Goal: Entertainment & Leisure: Consume media (video, audio)

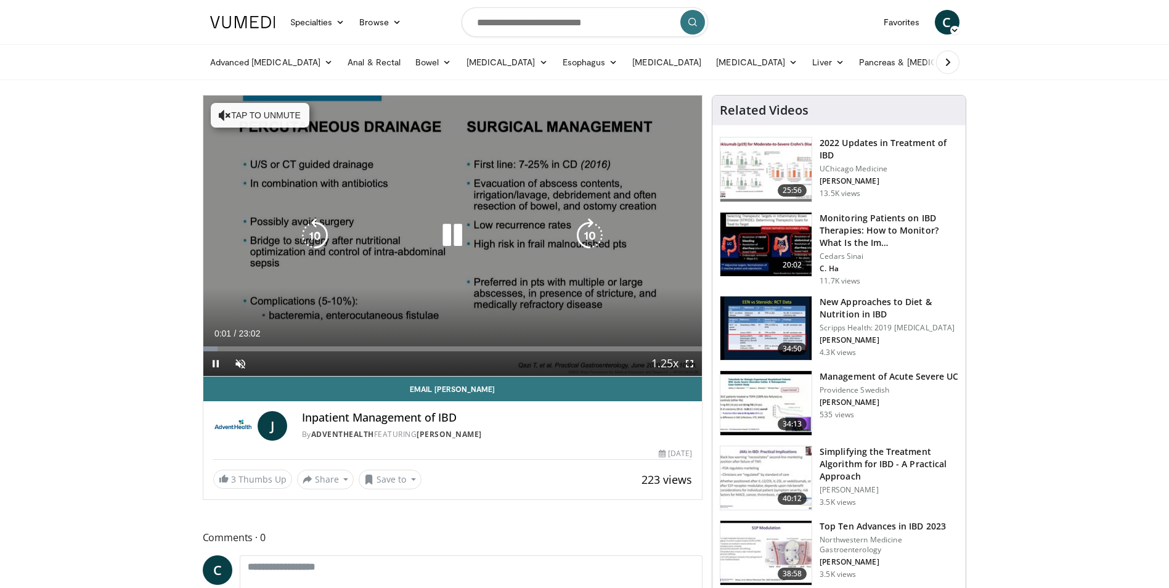
click at [256, 114] on button "Tap to unmute" at bounding box center [260, 115] width 99 height 25
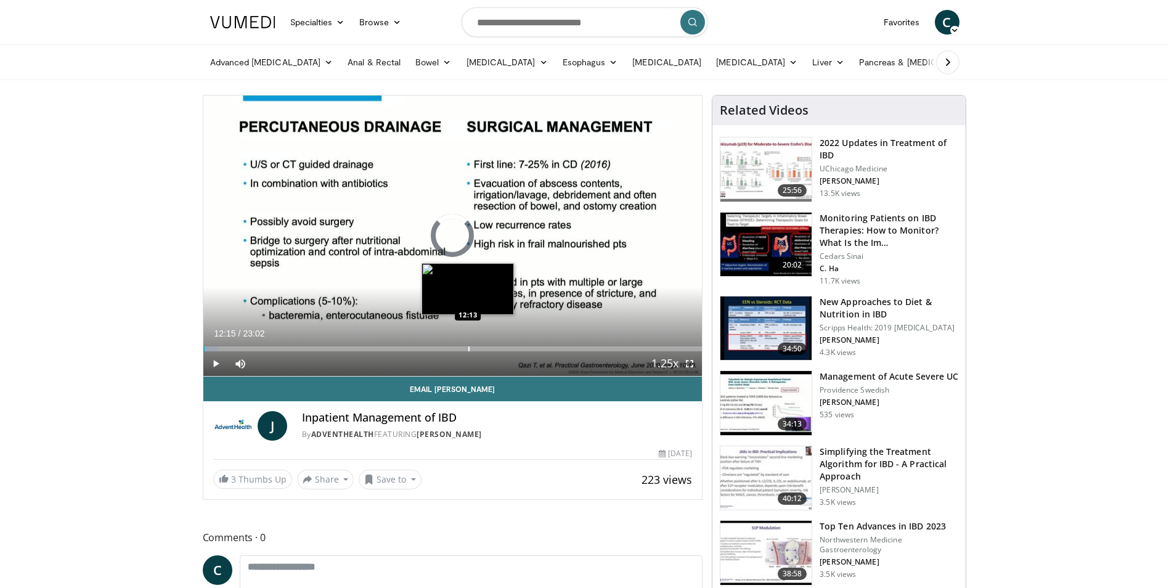
click at [468, 346] on div "Progress Bar" at bounding box center [468, 348] width 1 height 5
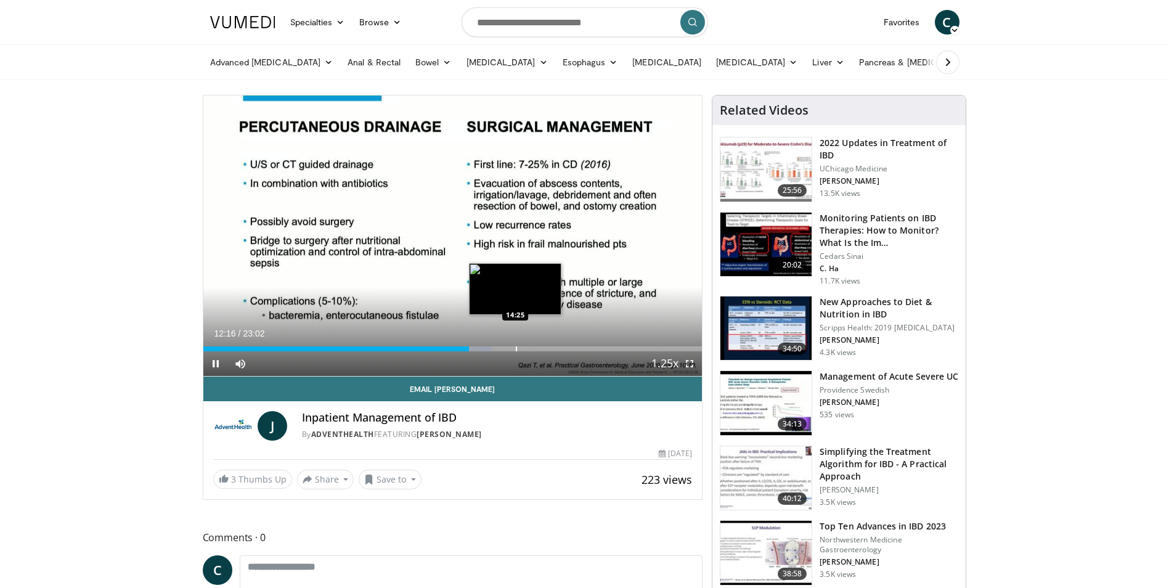
click at [516, 347] on div "Progress Bar" at bounding box center [516, 348] width 1 height 5
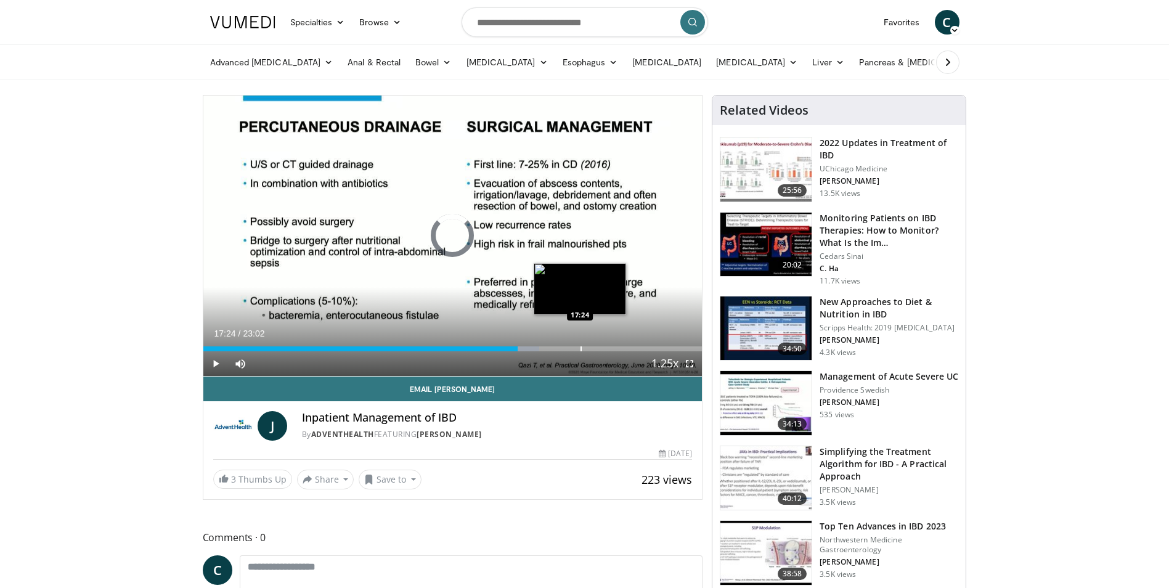
click at [580, 343] on div "Loaded : 67.36% 14:31 17:24" at bounding box center [452, 346] width 499 height 12
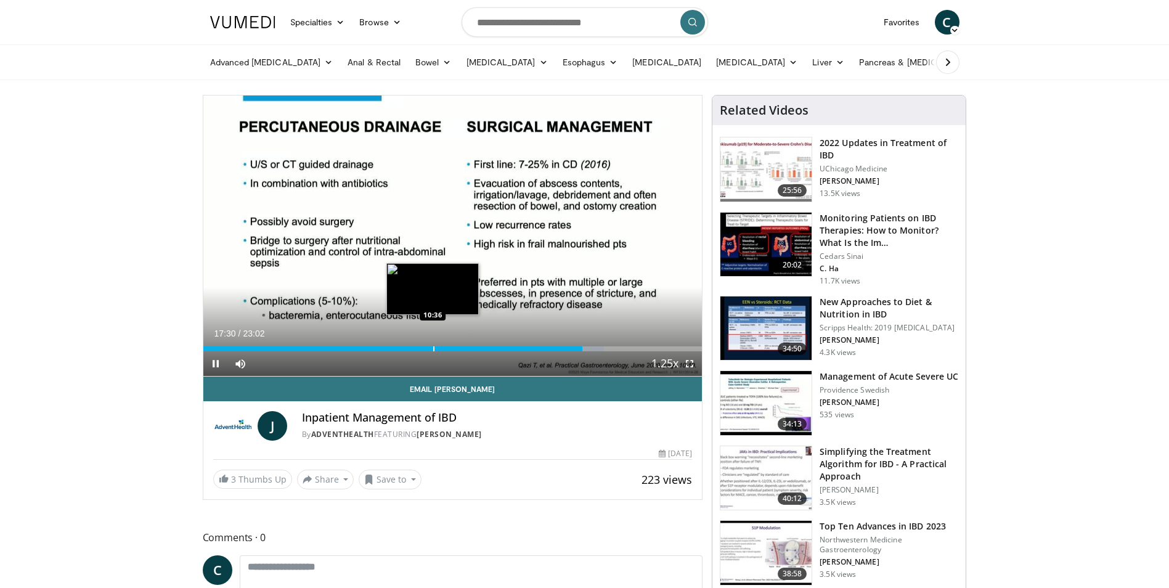
click at [433, 346] on div "Progress Bar" at bounding box center [433, 348] width 1 height 5
click at [412, 348] on div "Progress Bar" at bounding box center [412, 348] width 1 height 5
click at [402, 351] on div "Current Time 9:38 / Duration 23:02 Pause Skip Backward Skip Forward Mute Loaded…" at bounding box center [452, 363] width 499 height 25
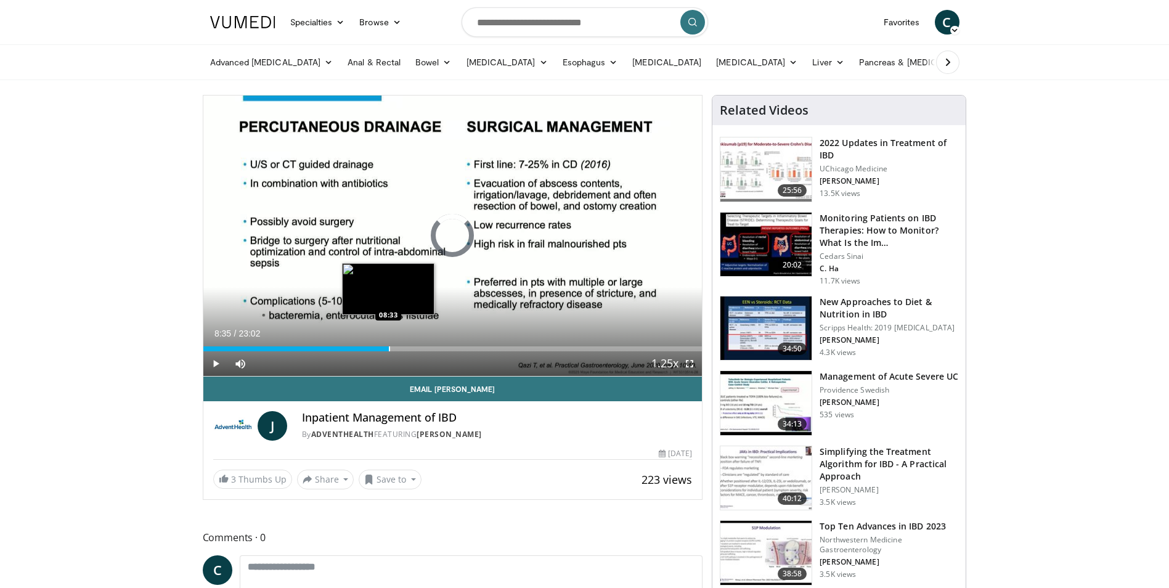
click at [389, 348] on div "Progress Bar" at bounding box center [389, 348] width 1 height 5
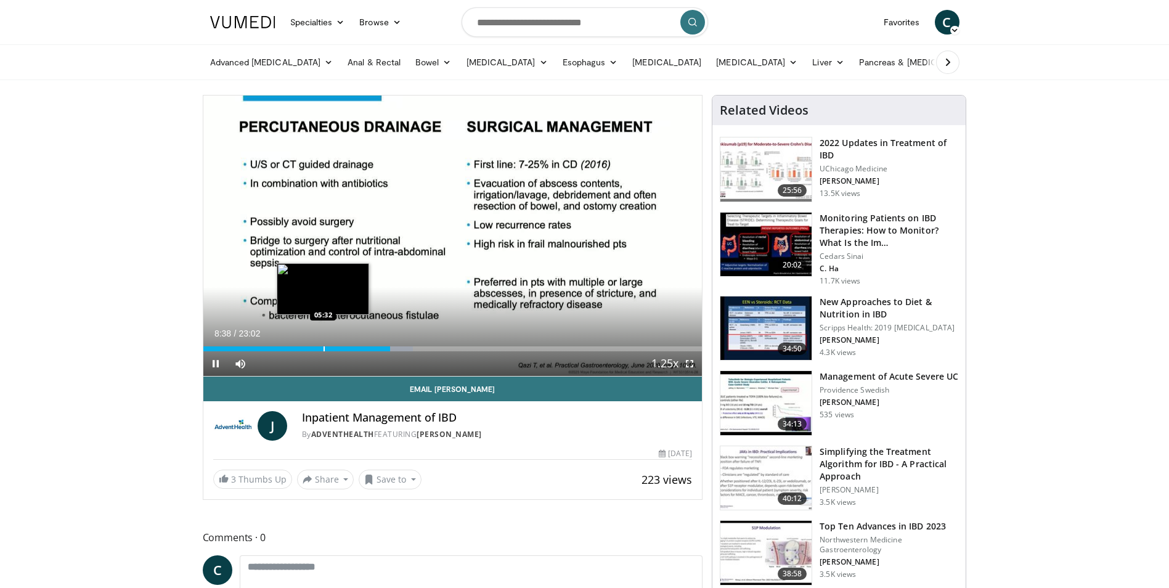
click at [323, 345] on div "Loaded : 42.01% 08:38 05:32" at bounding box center [452, 346] width 499 height 12
click at [290, 347] on div "05:35" at bounding box center [263, 348] width 121 height 5
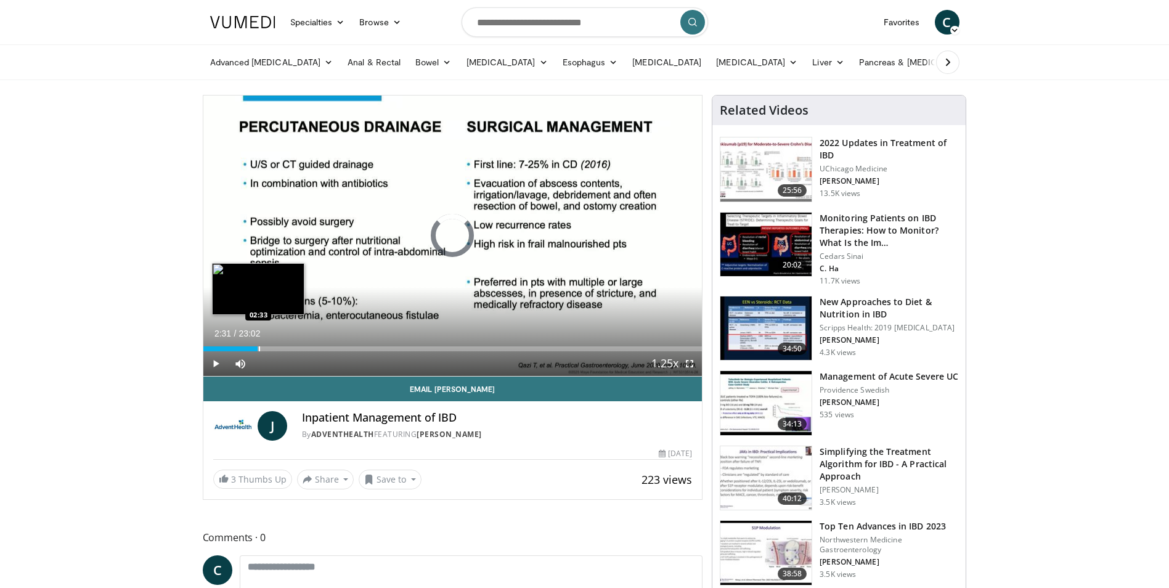
click at [258, 348] on div "02:31" at bounding box center [230, 348] width 55 height 5
